Goal: Check status: Check status

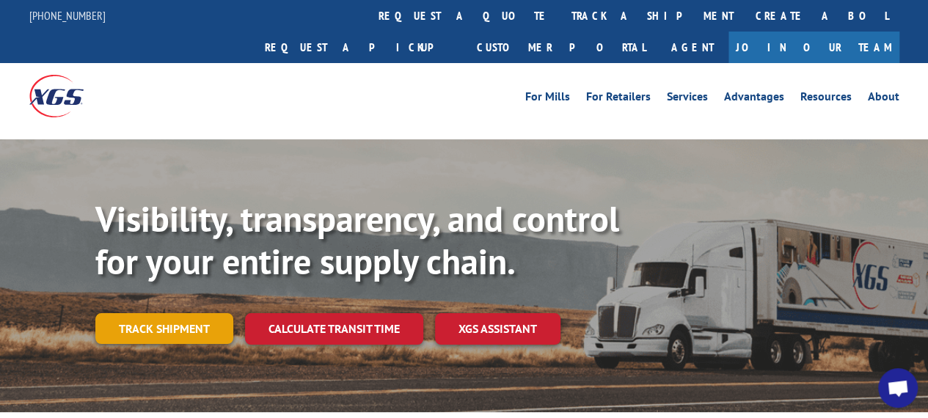
click at [172, 313] on link "Track shipment" at bounding box center [164, 328] width 138 height 31
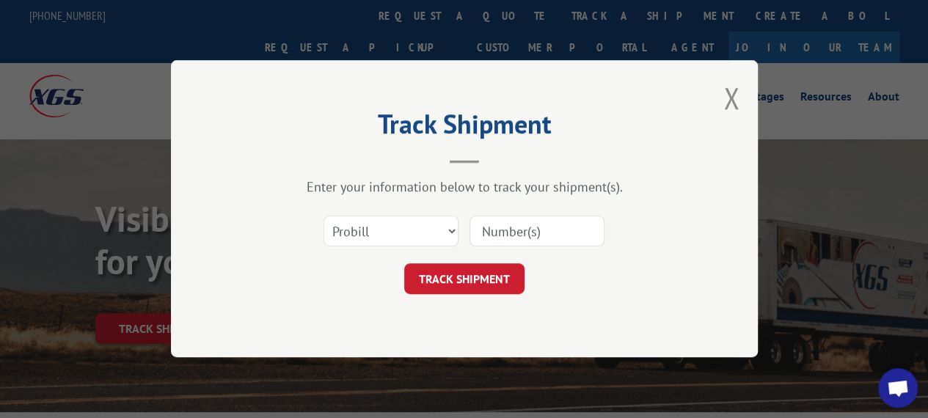
click at [516, 227] on input at bounding box center [537, 231] width 135 height 31
paste input "2870006"
type input "2870006"
click at [398, 233] on select "Select category... Probill BOL PO" at bounding box center [391, 231] width 135 height 31
select select "bol"
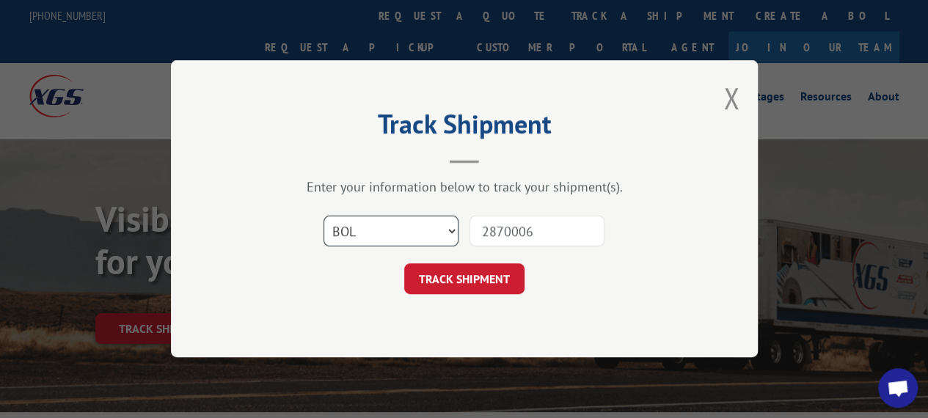
click at [324, 216] on select "Select category... Probill BOL PO" at bounding box center [391, 231] width 135 height 31
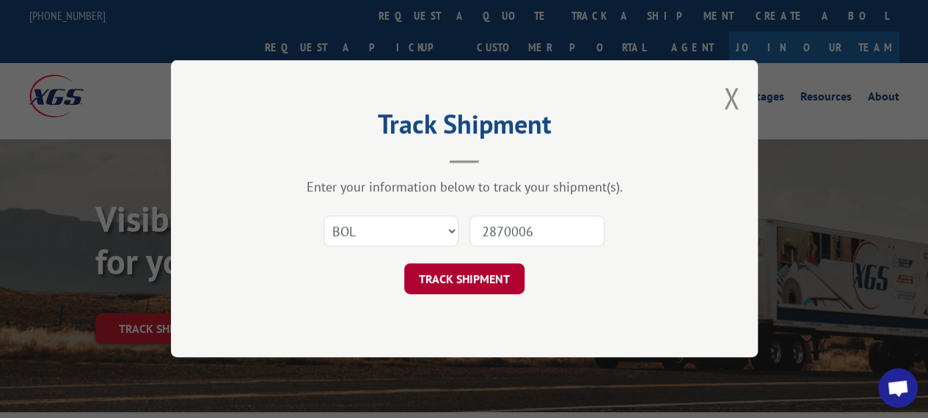
click at [478, 290] on button "TRACK SHIPMENT" at bounding box center [464, 279] width 120 height 31
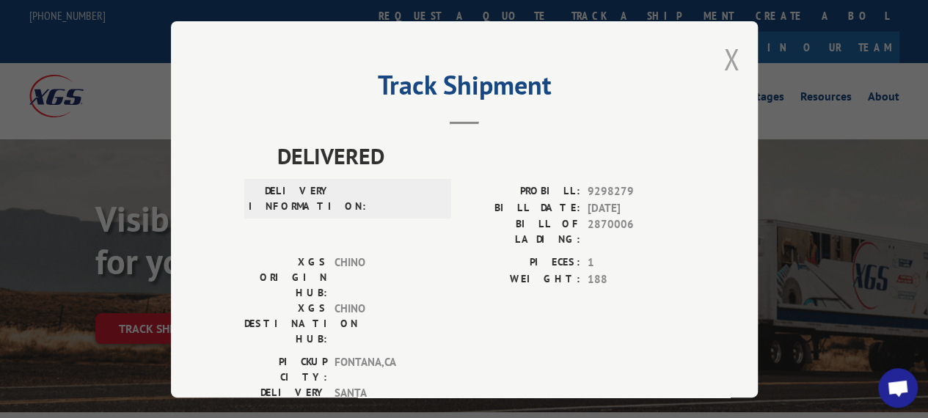
click at [723, 63] on button "Close modal" at bounding box center [731, 59] width 16 height 39
